Goal: Task Accomplishment & Management: Manage account settings

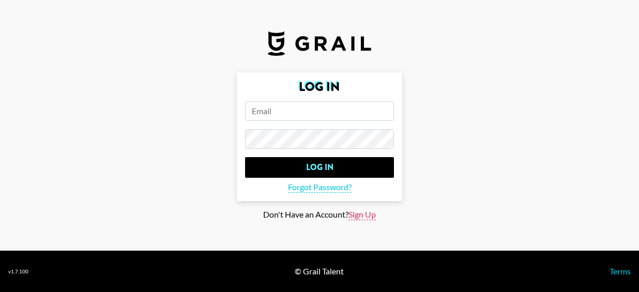
click at [365, 213] on span "Sign Up" at bounding box center [361, 214] width 27 height 11
type input "Sign Up"
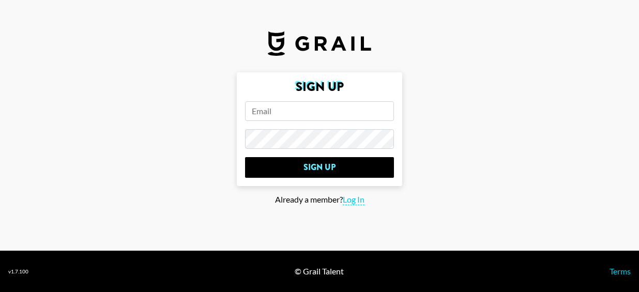
click at [315, 114] on input "email" at bounding box center [319, 111] width 149 height 20
click at [284, 112] on input "ama" at bounding box center [319, 111] width 149 height 20
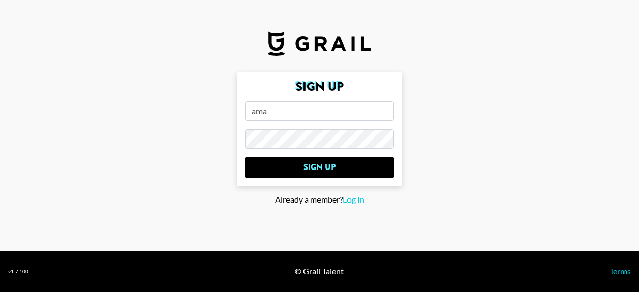
click at [284, 112] on input "ama" at bounding box center [319, 111] width 149 height 20
paste input "[EMAIL_ADDRESS][PERSON_NAME][DOMAIN_NAME]"
type input "[EMAIL_ADDRESS][PERSON_NAME][DOMAIN_NAME]"
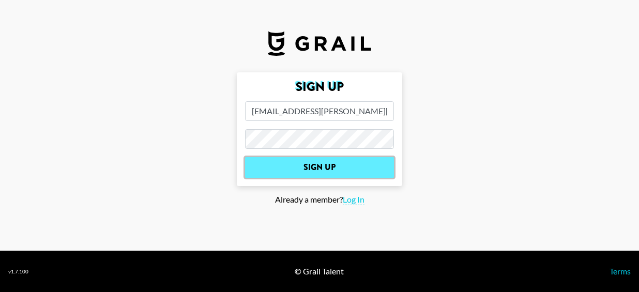
click at [345, 164] on input "Sign Up" at bounding box center [319, 167] width 149 height 21
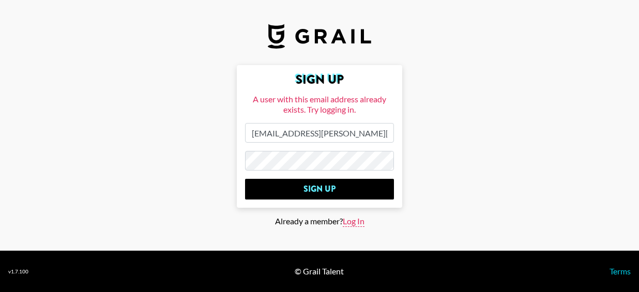
click at [351, 223] on span "Log In" at bounding box center [354, 221] width 22 height 11
type input "Log In"
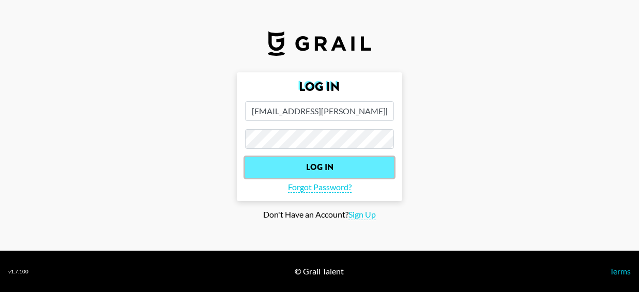
click at [362, 166] on input "Log In" at bounding box center [319, 167] width 149 height 21
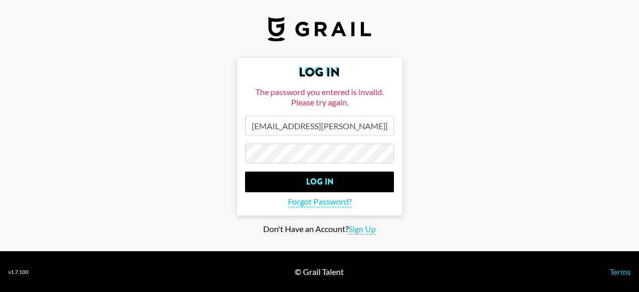
click at [245, 172] on input "Log In" at bounding box center [319, 182] width 149 height 21
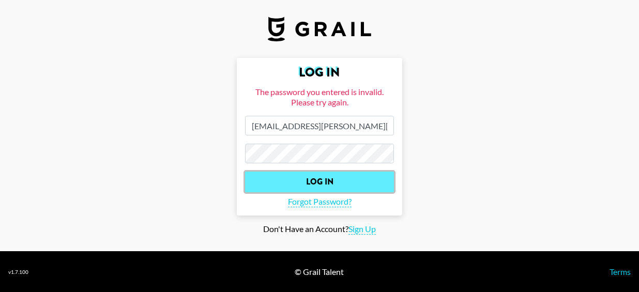
click at [342, 181] on input "Log In" at bounding box center [319, 182] width 149 height 21
click at [335, 187] on input "Log In" at bounding box center [319, 182] width 149 height 21
click at [345, 179] on input "Log In" at bounding box center [319, 182] width 149 height 21
click at [351, 185] on input "Log In" at bounding box center [319, 182] width 149 height 21
click at [325, 177] on input "Log In" at bounding box center [319, 182] width 149 height 21
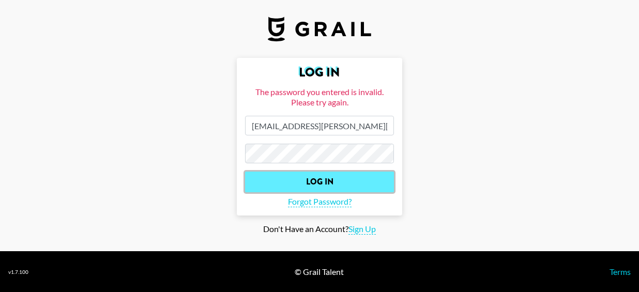
click at [325, 177] on input "Log In" at bounding box center [319, 182] width 149 height 21
click at [320, 182] on input "Log In" at bounding box center [319, 182] width 149 height 21
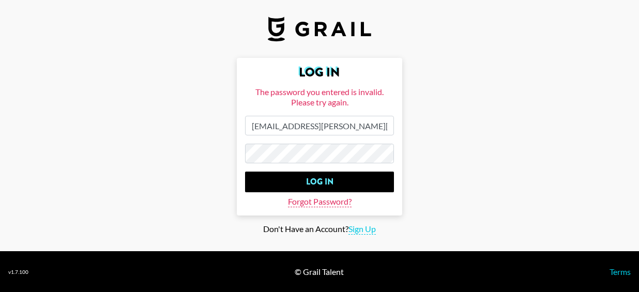
click at [332, 200] on span "Forgot Password?" at bounding box center [320, 201] width 64 height 11
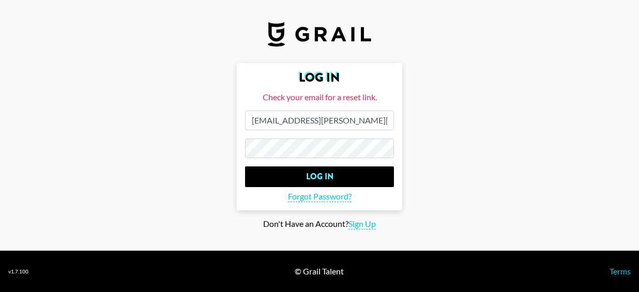
click at [485, 74] on main "Log In Check your email for a reset link. amadeus.reyes@grail-talent.com Log In…" at bounding box center [319, 146] width 622 height 166
click at [339, 126] on input "[EMAIL_ADDRESS][PERSON_NAME][DOMAIN_NAME]" at bounding box center [319, 121] width 149 height 20
click at [369, 120] on input "[EMAIL_ADDRESS][PERSON_NAME][DOMAIN_NAME]" at bounding box center [319, 121] width 149 height 20
click at [245, 166] on input "Log In" at bounding box center [319, 176] width 149 height 21
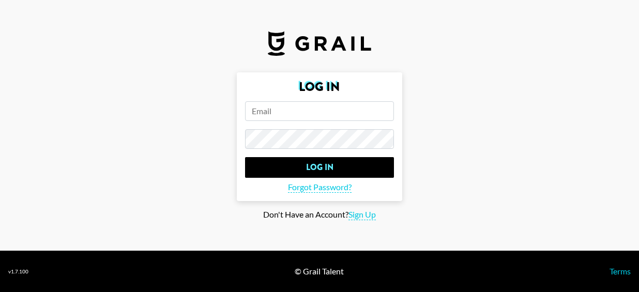
click at [285, 108] on input "email" at bounding box center [319, 111] width 149 height 20
click at [275, 105] on input "email" at bounding box center [319, 111] width 149 height 20
click at [263, 115] on input "email" at bounding box center [319, 111] width 149 height 20
paste input "[EMAIL_ADDRESS][PERSON_NAME][DOMAIN_NAME]"
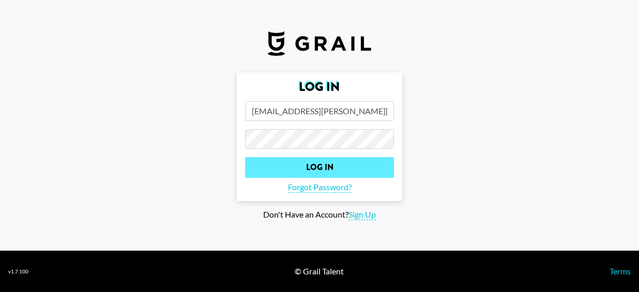
type input "[EMAIL_ADDRESS][PERSON_NAME][DOMAIN_NAME]"
click at [381, 164] on input "Log In" at bounding box center [319, 167] width 149 height 21
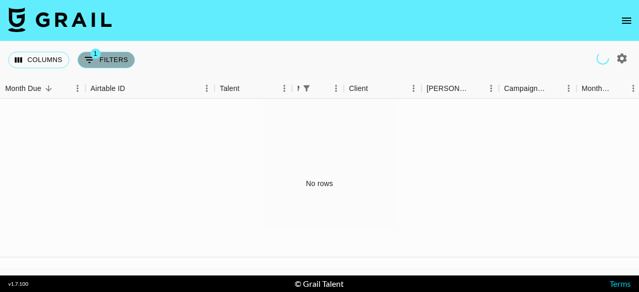
click at [111, 60] on button "1 Filters" at bounding box center [105, 60] width 57 height 17
select select "managerIds"
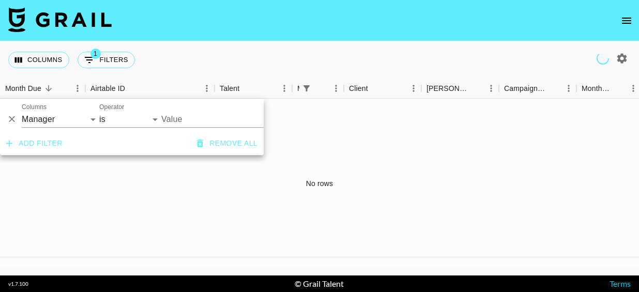
click at [482, 195] on div "No rows" at bounding box center [319, 183] width 639 height 169
